Goal: Task Accomplishment & Management: Manage account settings

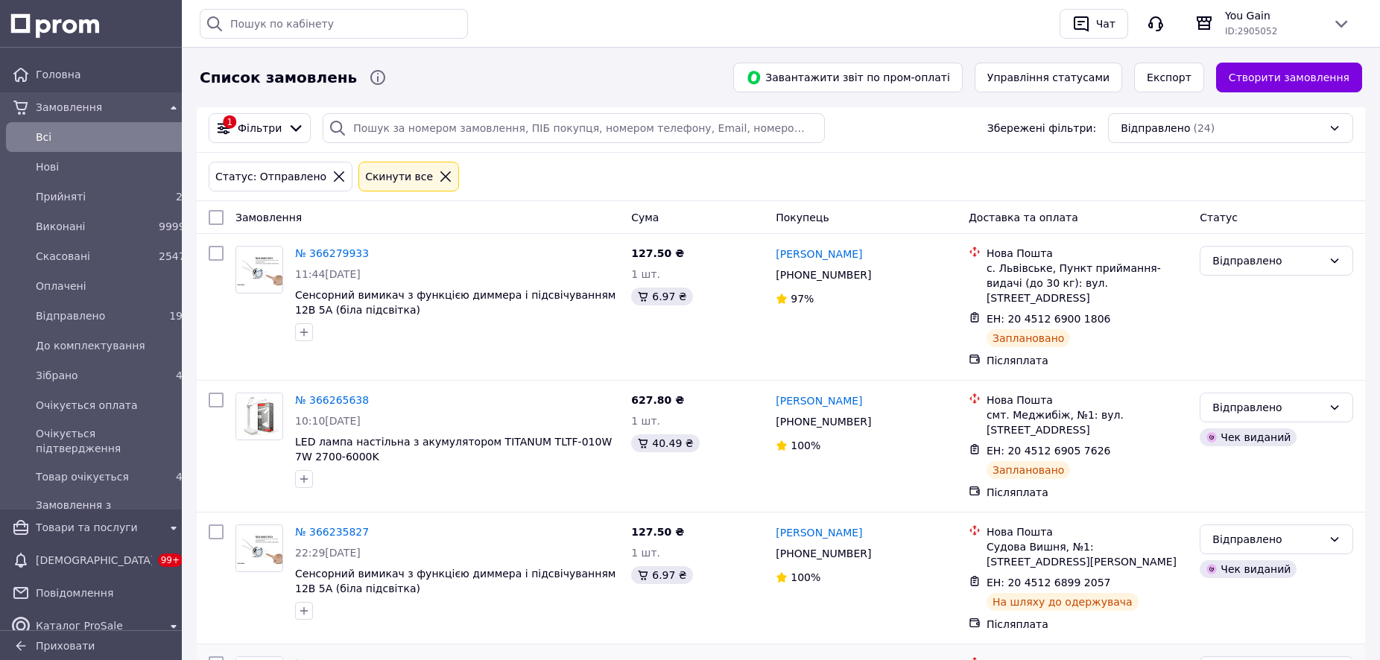
click at [439, 179] on icon at bounding box center [445, 176] width 13 height 13
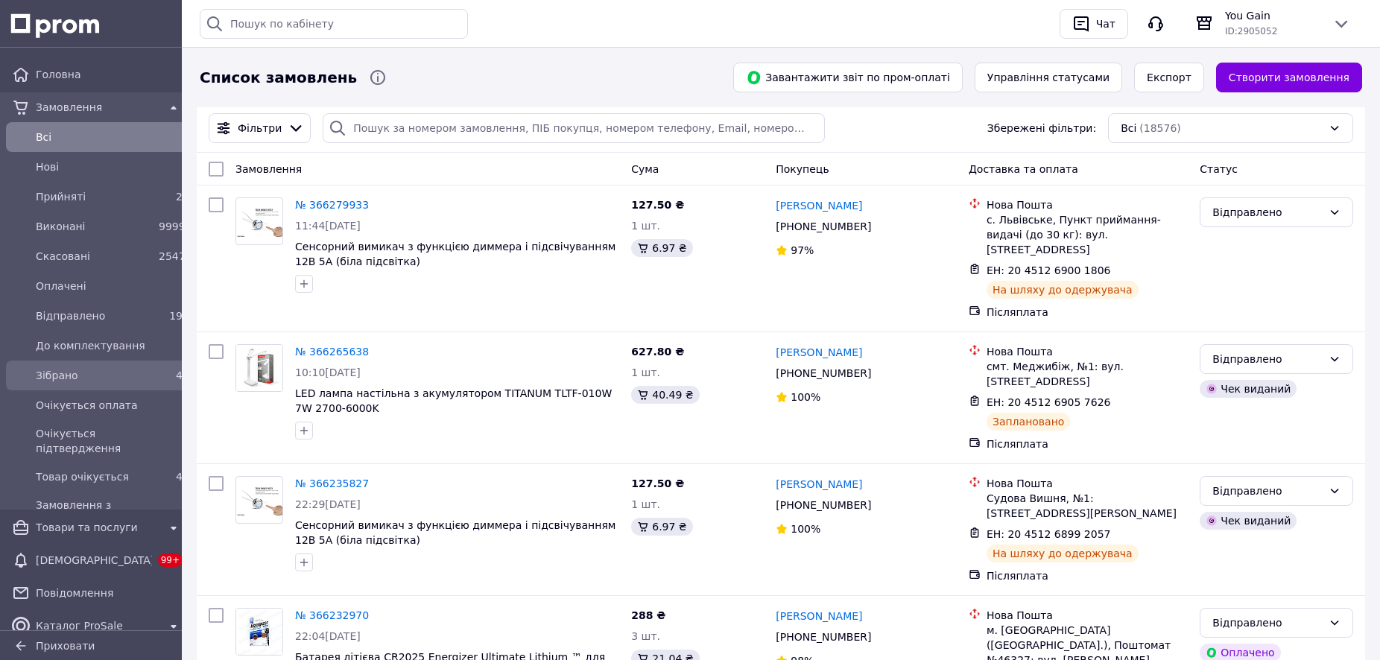
click at [61, 384] on div "Зібрано" at bounding box center [94, 375] width 123 height 21
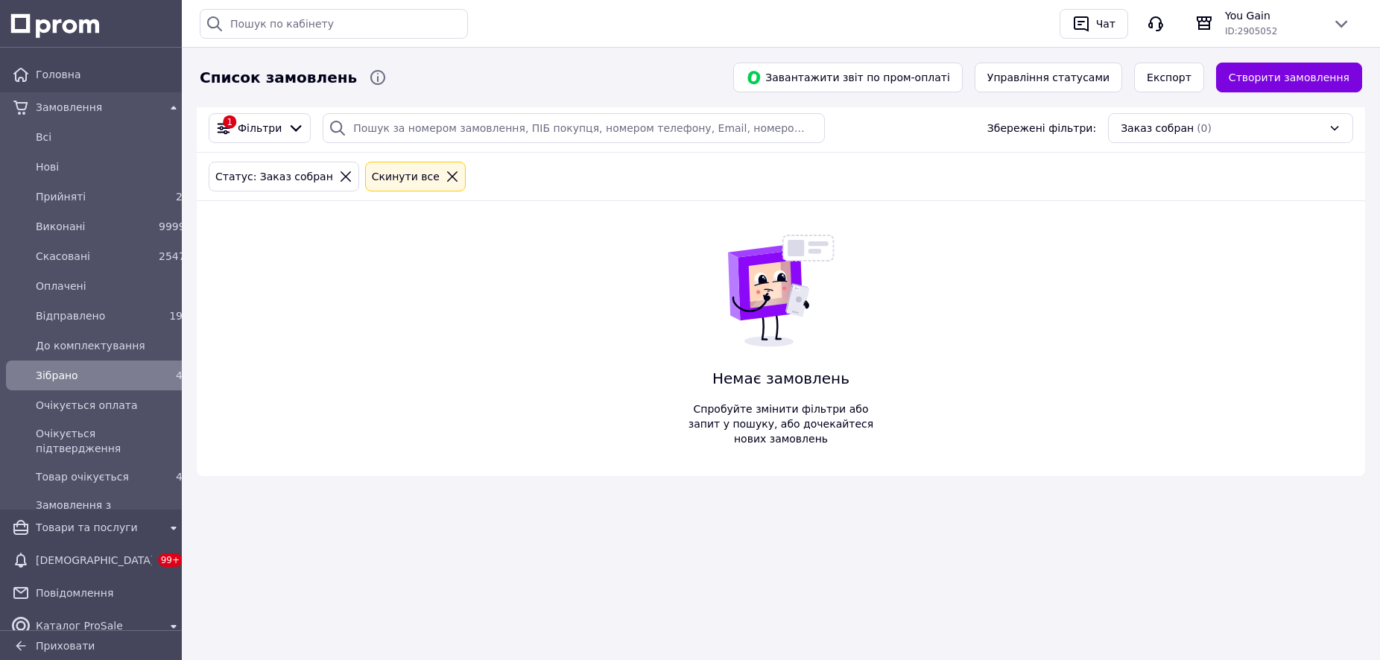
click at [445, 178] on icon at bounding box center [451, 176] width 13 height 13
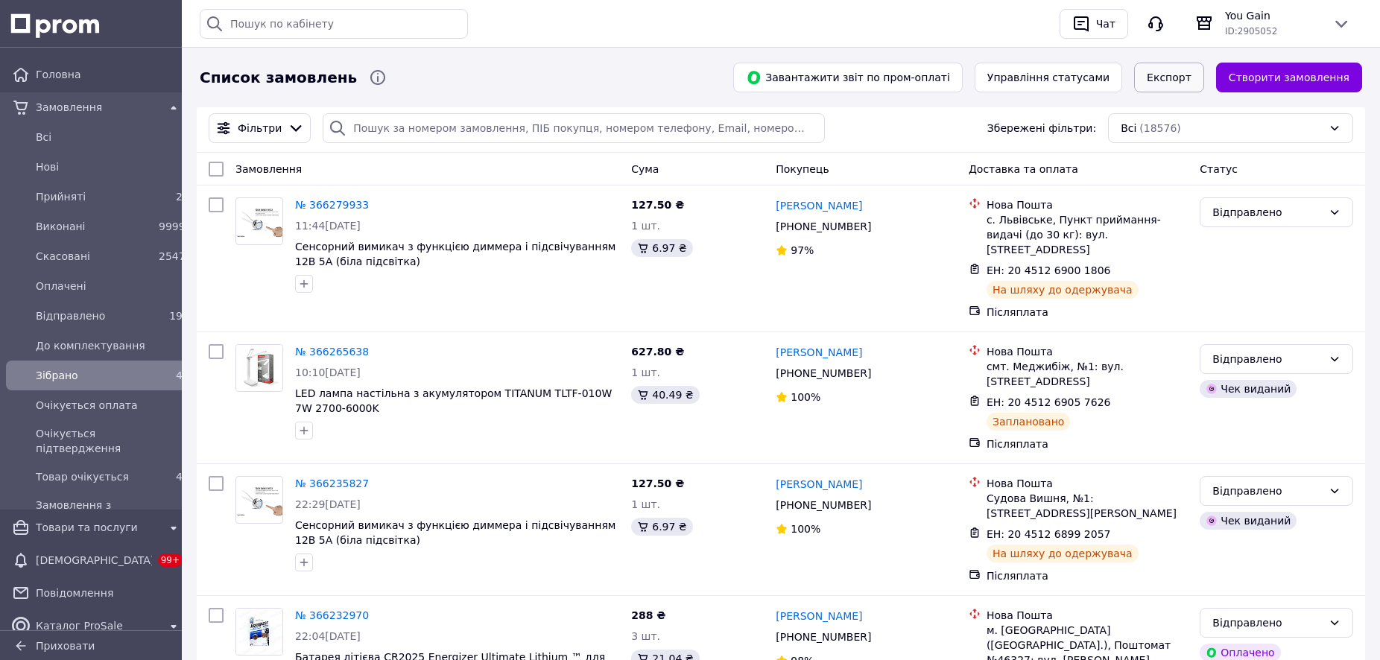
click at [1185, 75] on button "Експорт" at bounding box center [1169, 78] width 70 height 30
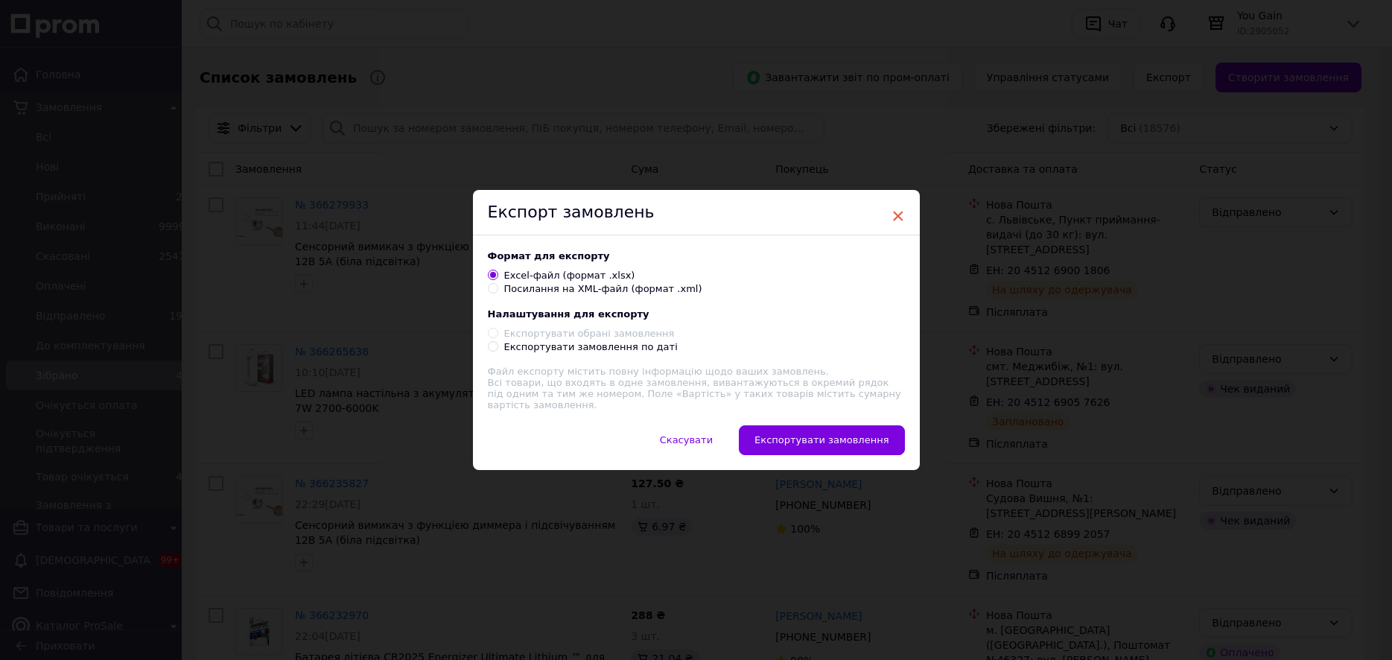
click at [895, 218] on span "×" at bounding box center [898, 215] width 13 height 25
click at [885, 215] on span "×" at bounding box center [891, 215] width 13 height 25
click at [885, 221] on span "×" at bounding box center [891, 215] width 13 height 25
click at [694, 437] on span "Скасувати" at bounding box center [679, 439] width 53 height 11
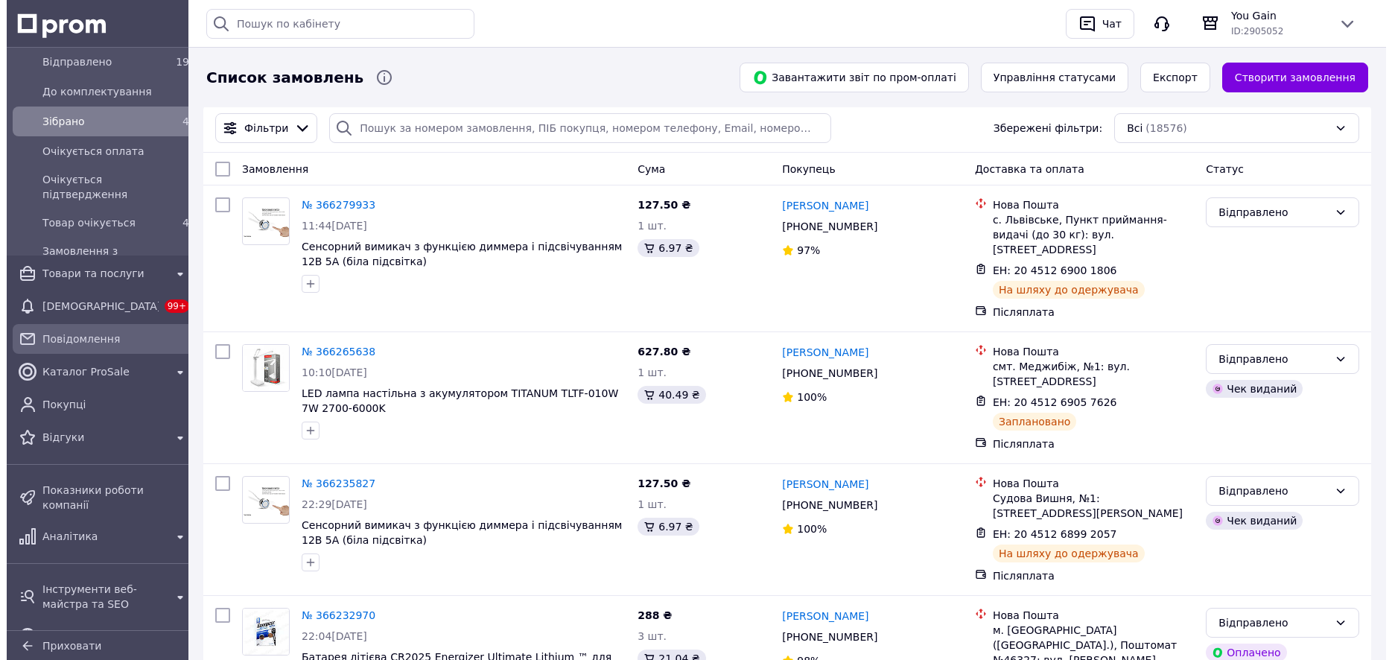
scroll to position [170, 0]
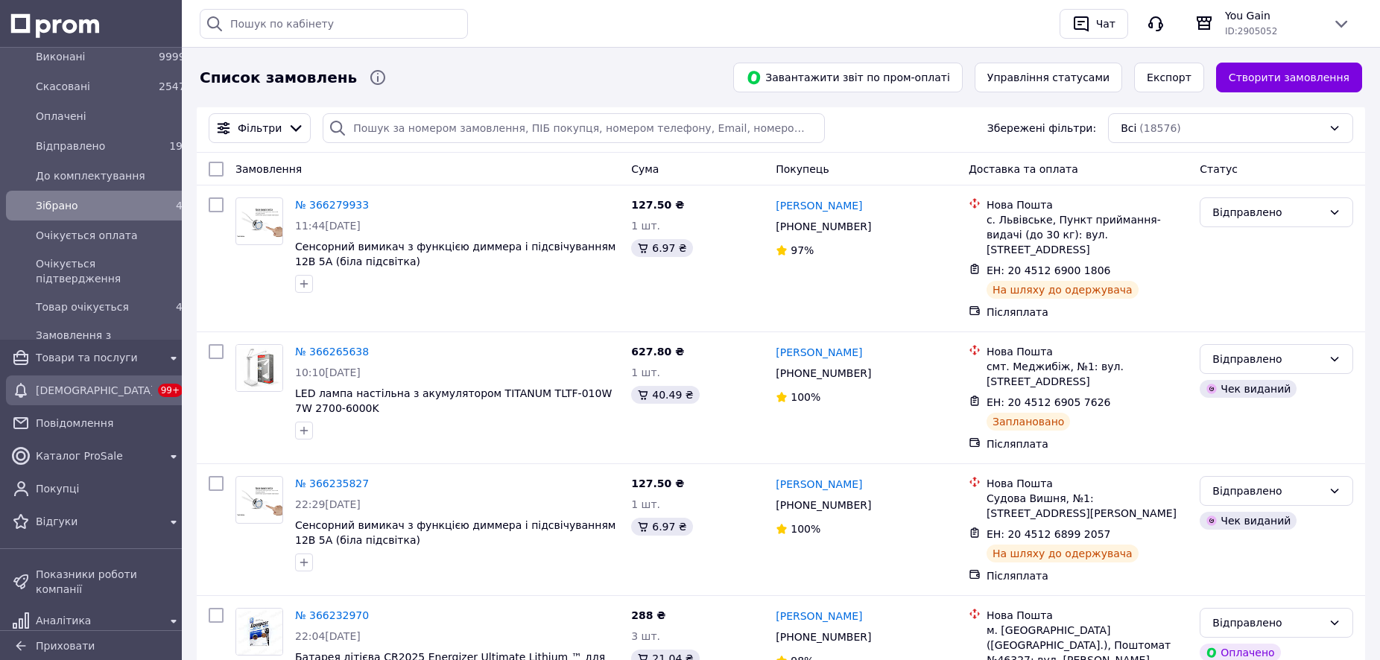
click at [92, 394] on span "[DEMOGRAPHIC_DATA]" at bounding box center [94, 390] width 116 height 15
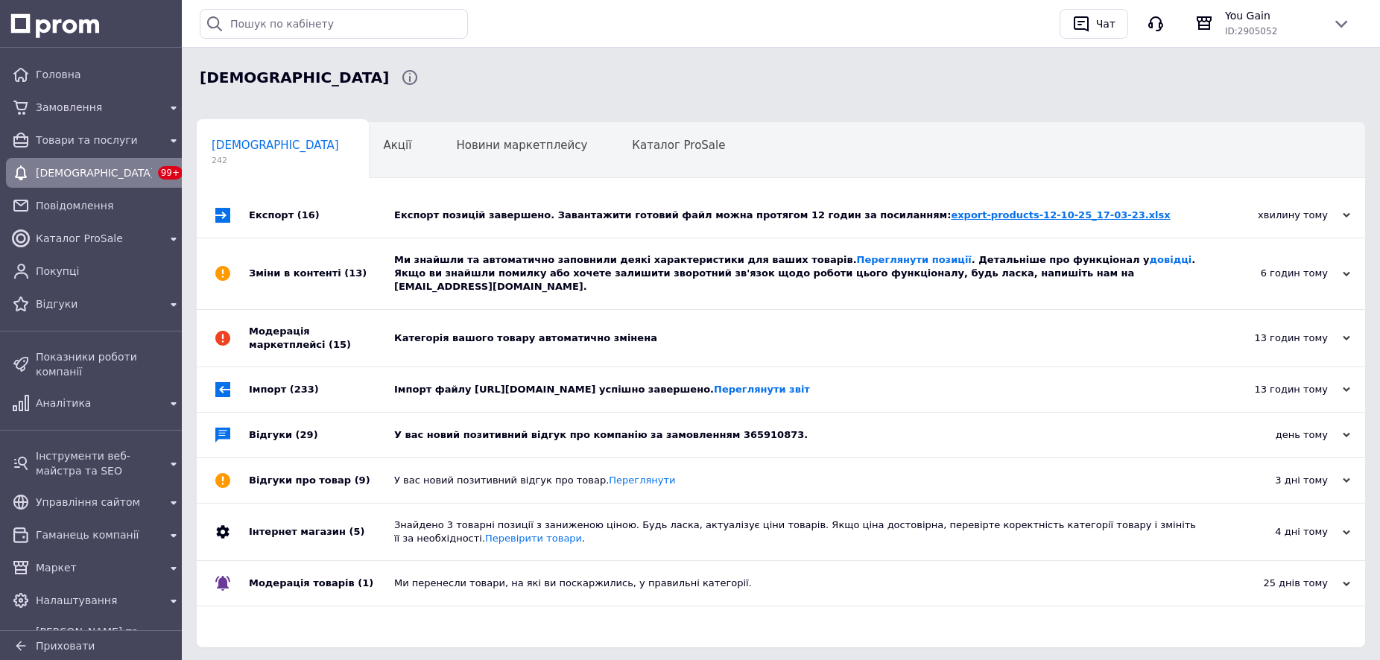
click at [974, 218] on link "export-products-12-10-25_17-03-23.xlsx" at bounding box center [1060, 214] width 219 height 11
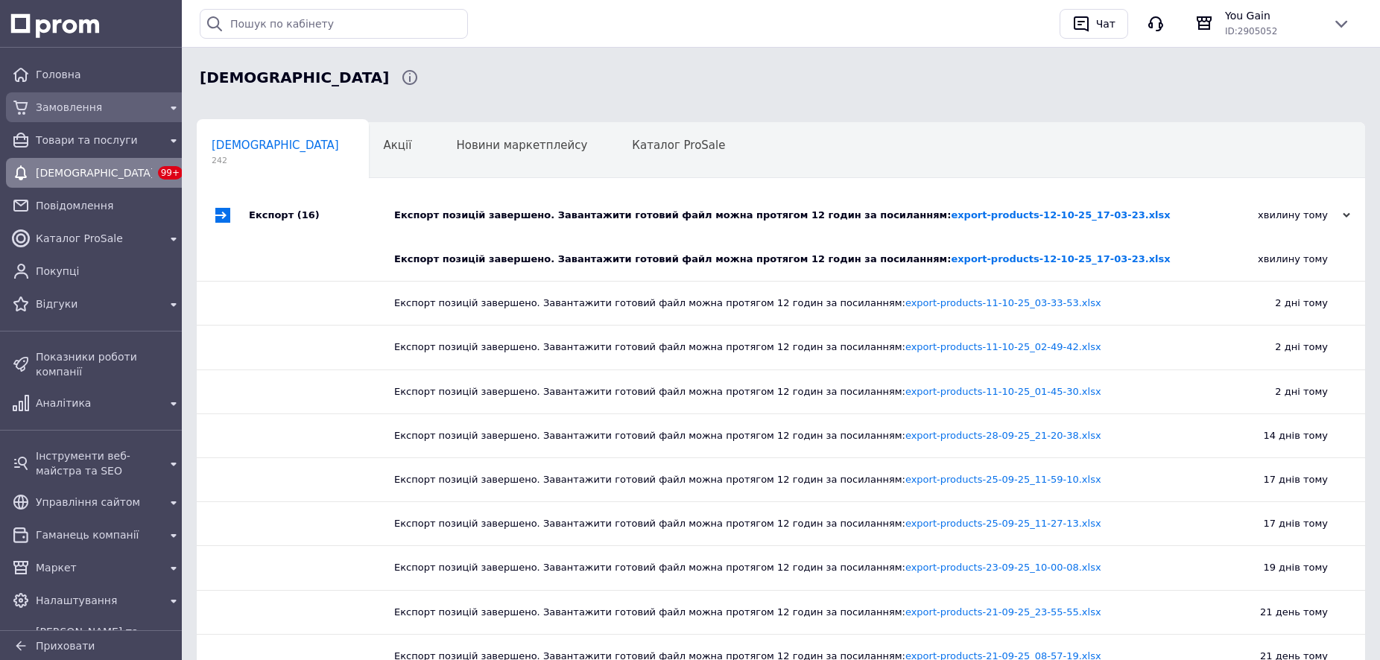
click at [77, 108] on span "Замовлення" at bounding box center [97, 107] width 123 height 15
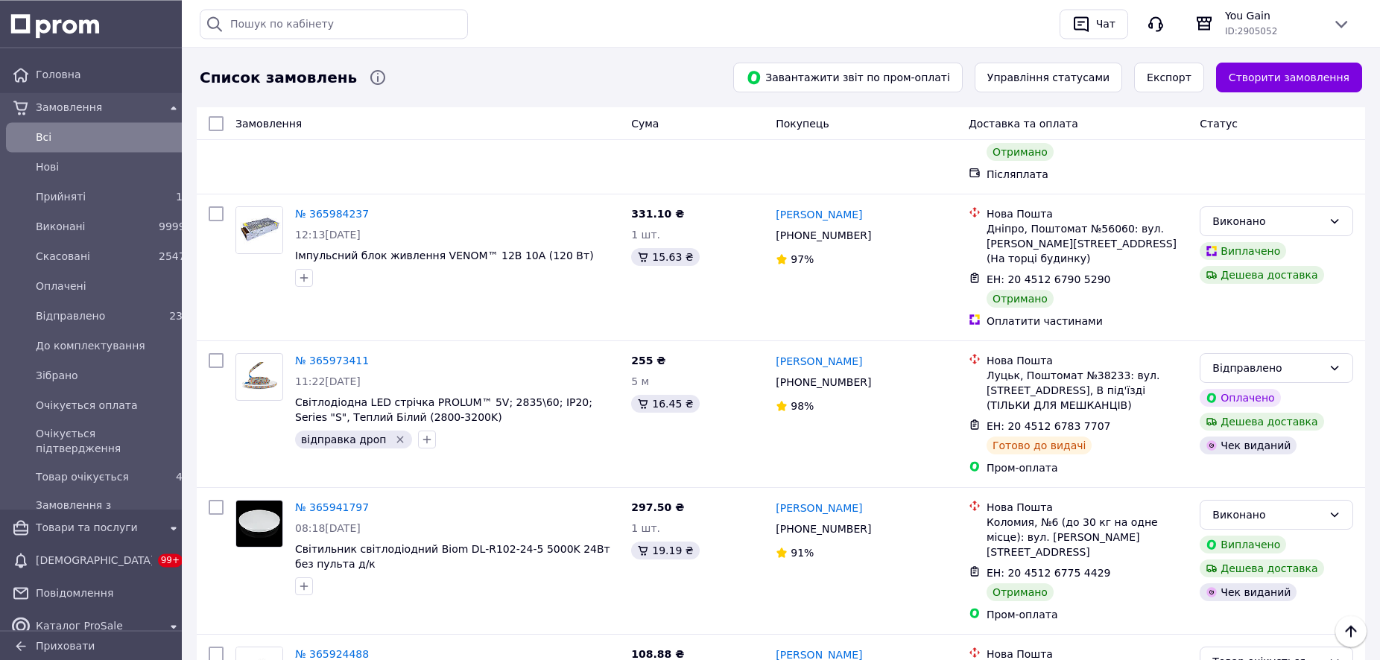
scroll to position [2204, 0]
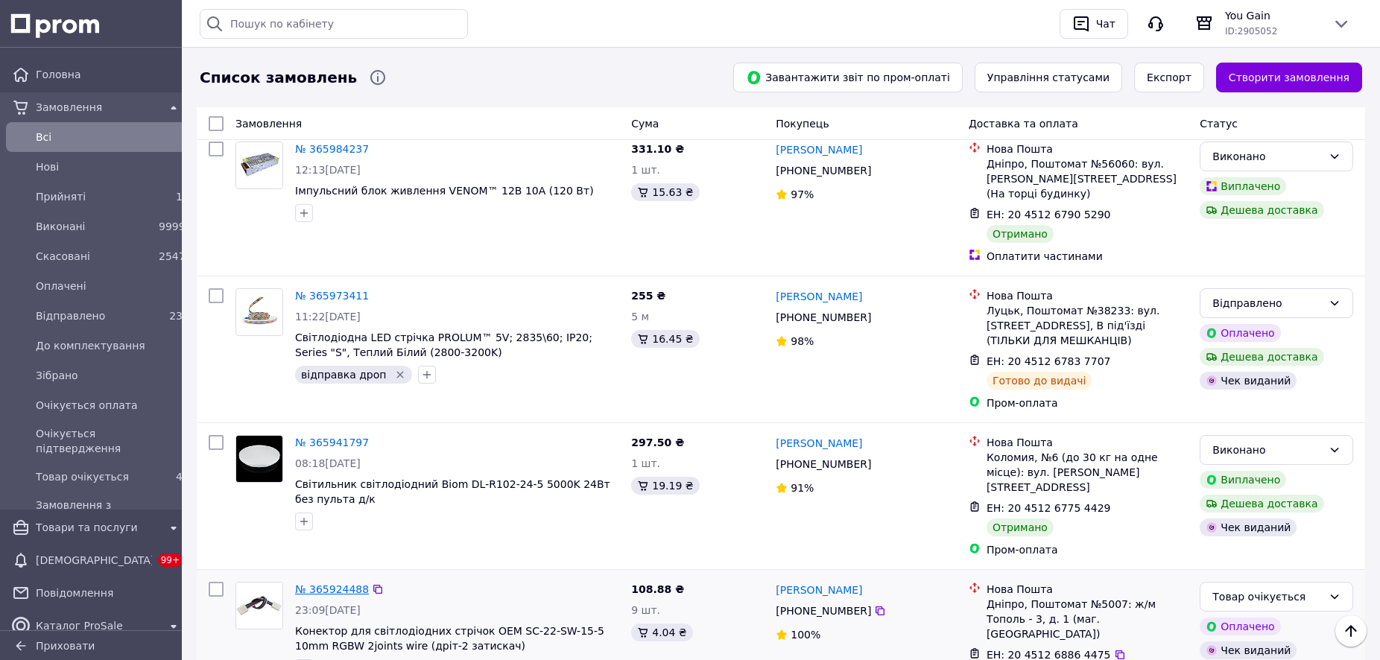
click at [328, 583] on link "№ 365924488" at bounding box center [332, 589] width 74 height 12
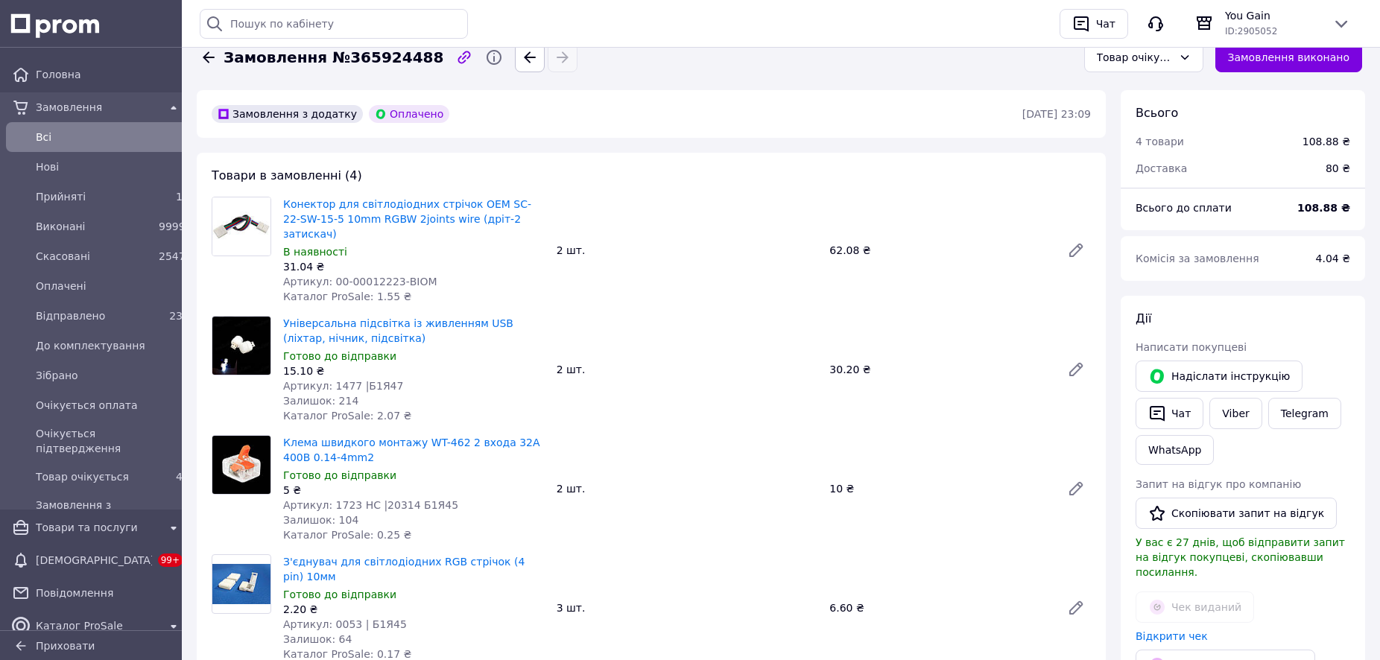
scroll to position [21, 0]
click at [1075, 246] on icon at bounding box center [1076, 250] width 12 height 12
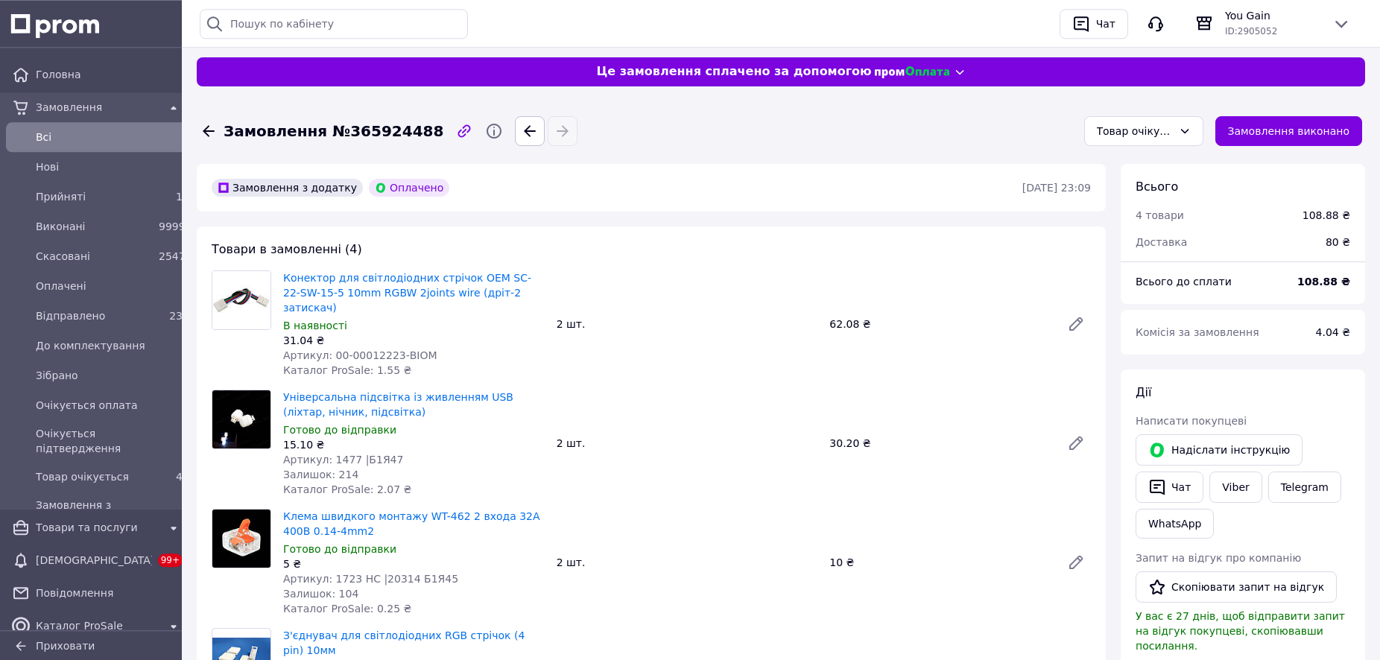
scroll to position [0, 0]
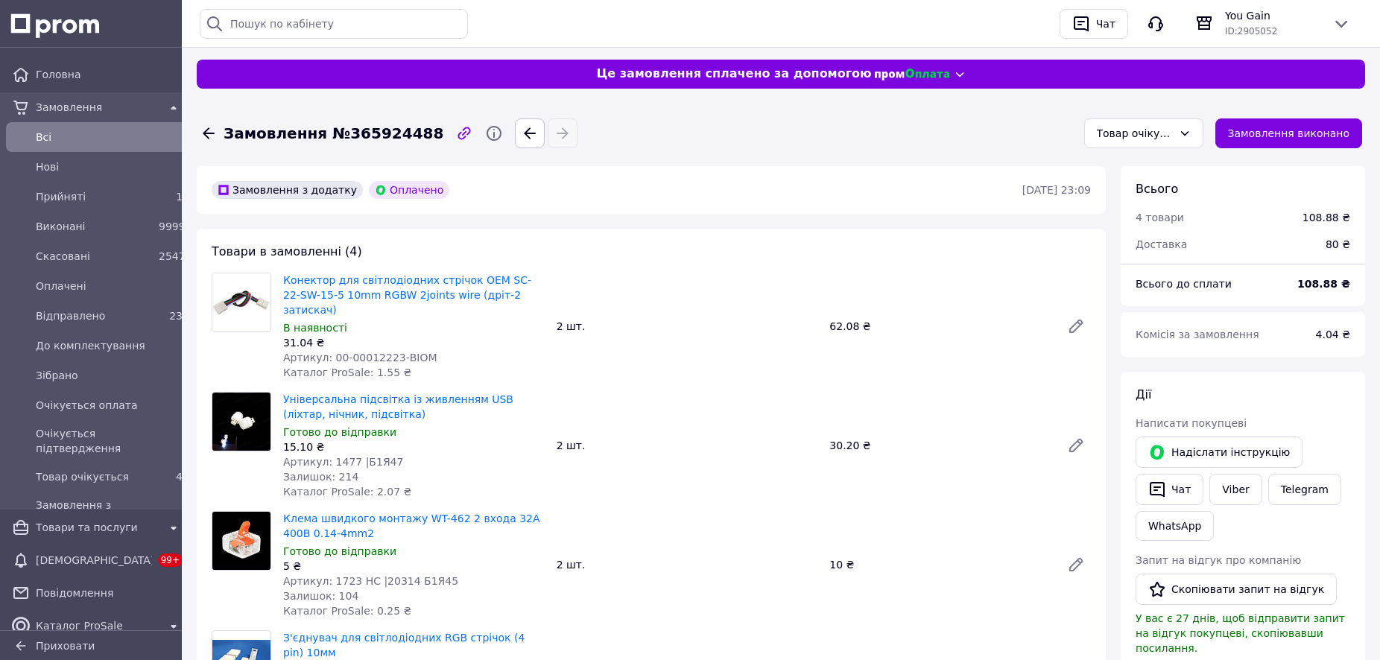
click at [25, 136] on div at bounding box center [21, 137] width 18 height 18
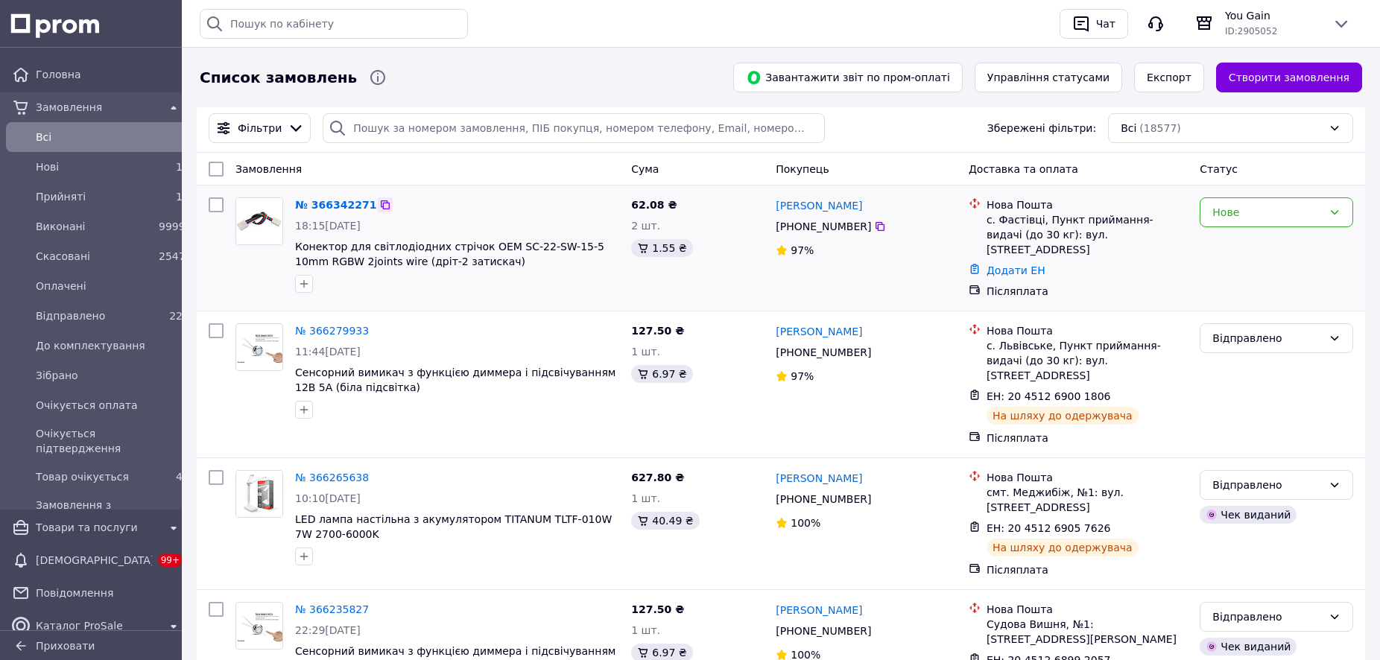
click at [379, 203] on icon at bounding box center [385, 205] width 12 height 12
